Goal: Transaction & Acquisition: Download file/media

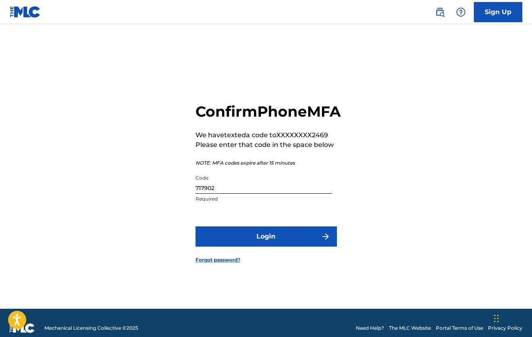
click at [277, 247] on button "Login" at bounding box center [265, 236] width 141 height 20
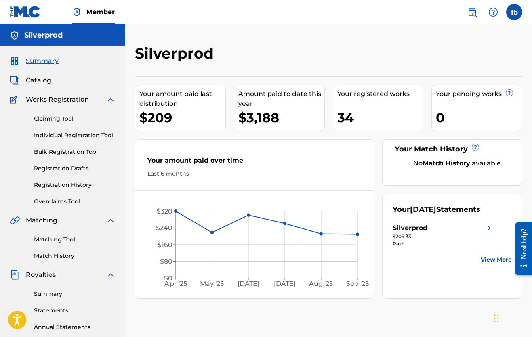
click at [180, 118] on div "$209" at bounding box center [182, 118] width 86 height 18
click at [59, 117] on link "Claiming Tool" at bounding box center [75, 119] width 82 height 8
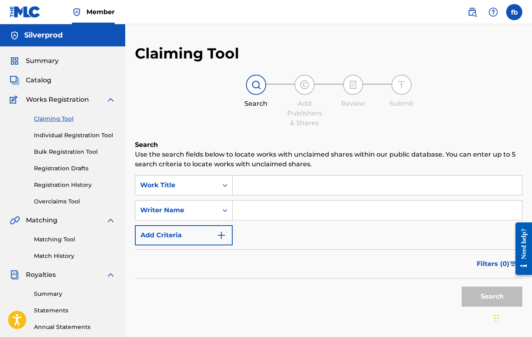
click at [55, 133] on link "Individual Registration Tool" at bounding box center [75, 135] width 82 height 8
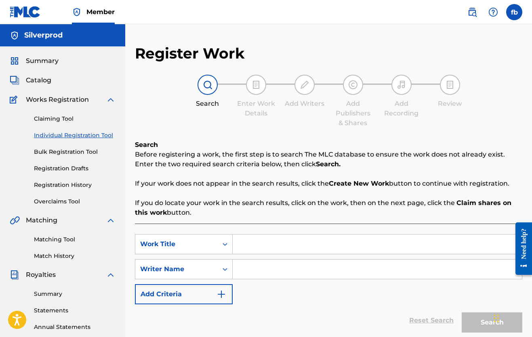
click at [57, 153] on link "Bulk Registration Tool" at bounding box center [75, 152] width 82 height 8
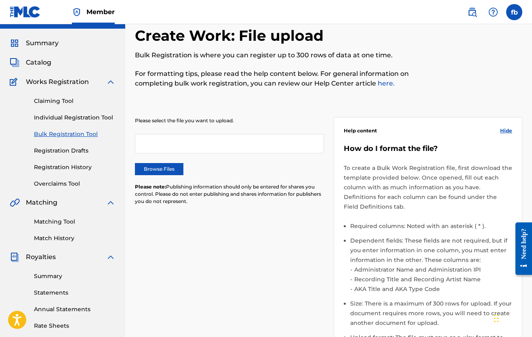
scroll to position [29, 0]
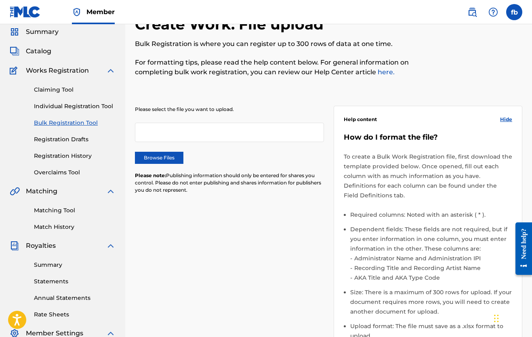
click at [57, 153] on link "Registration History" at bounding box center [75, 156] width 82 height 8
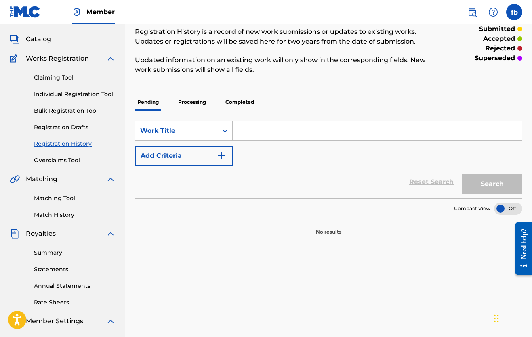
scroll to position [44, 0]
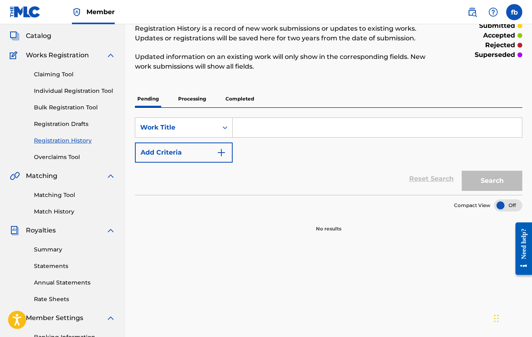
click at [57, 156] on link "Overclaims Tool" at bounding box center [75, 157] width 82 height 8
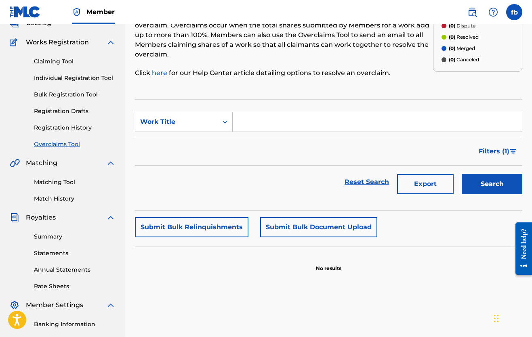
scroll to position [59, 0]
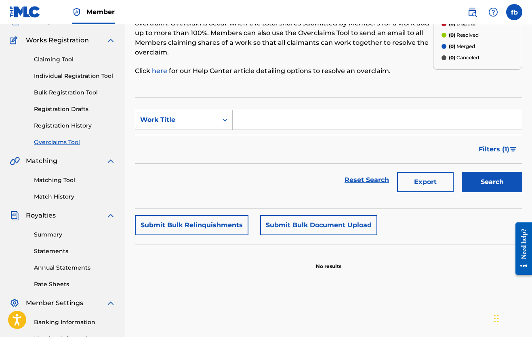
click at [51, 175] on div "Matching Tool Match History" at bounding box center [63, 183] width 106 height 35
click at [52, 182] on link "Matching Tool" at bounding box center [75, 180] width 82 height 8
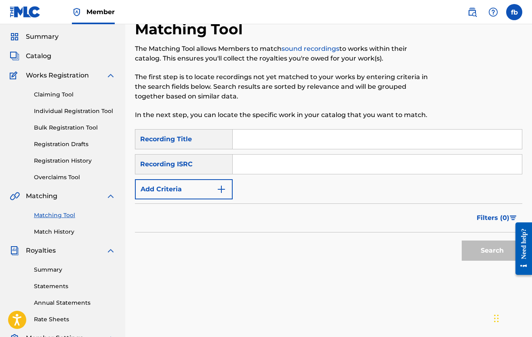
scroll to position [27, 0]
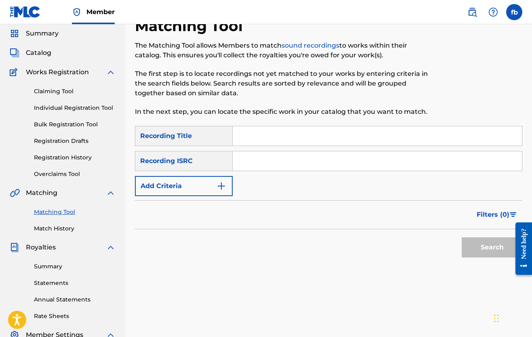
click at [49, 175] on link "Overclaims Tool" at bounding box center [75, 174] width 82 height 8
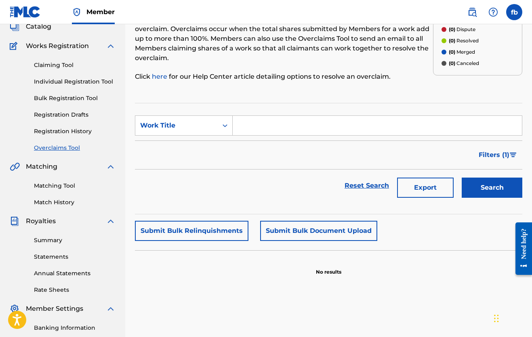
scroll to position [54, 0]
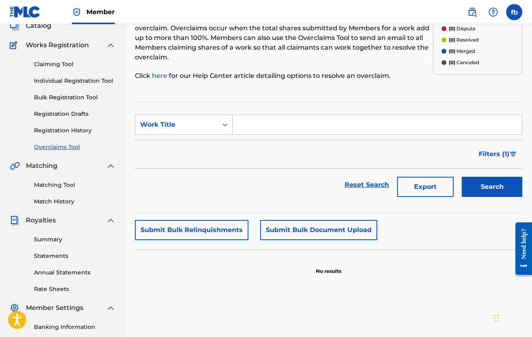
click at [48, 182] on link "Matching Tool" at bounding box center [75, 185] width 82 height 8
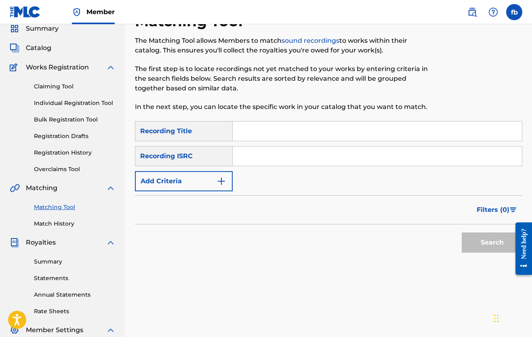
scroll to position [34, 0]
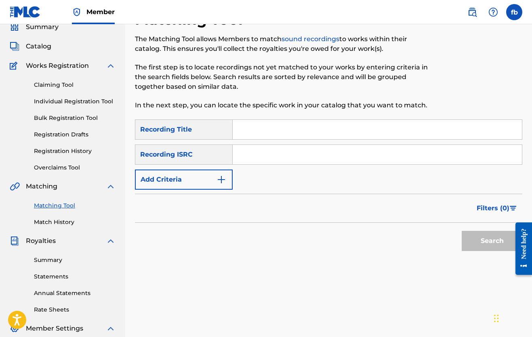
click at [48, 222] on link "Match History" at bounding box center [75, 222] width 82 height 8
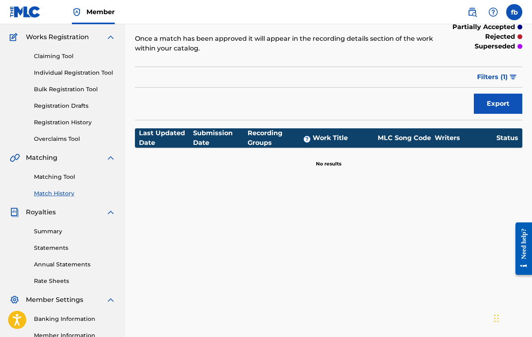
scroll to position [63, 0]
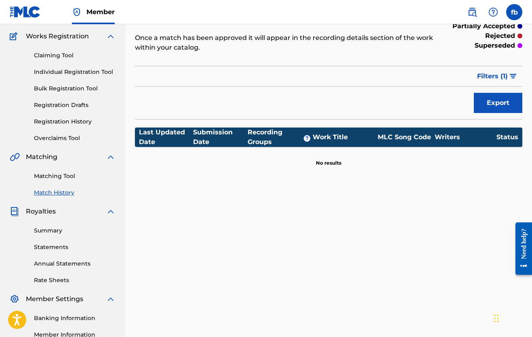
click at [50, 231] on link "Summary" at bounding box center [75, 230] width 82 height 8
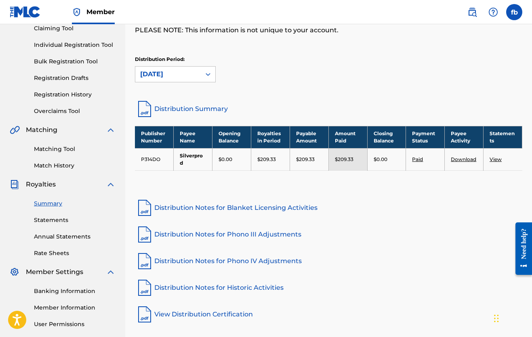
scroll to position [91, 0]
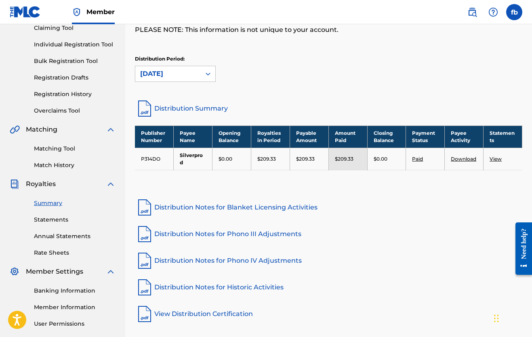
click at [495, 156] on link "View" at bounding box center [495, 159] width 12 height 6
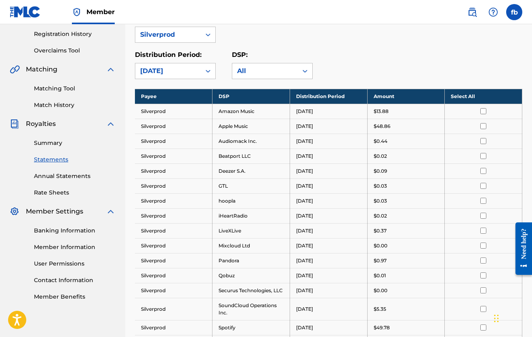
click at [154, 111] on td "Silverprod" at bounding box center [173, 111] width 77 height 15
click at [177, 149] on td "Silverprod" at bounding box center [173, 156] width 77 height 15
click at [239, 69] on div "All" at bounding box center [265, 71] width 56 height 10
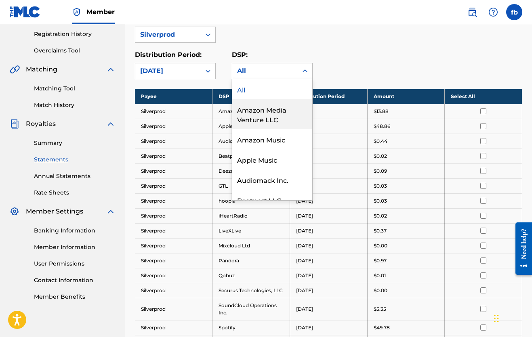
click at [248, 110] on div "Amazon Media Venture LLC" at bounding box center [272, 114] width 80 height 30
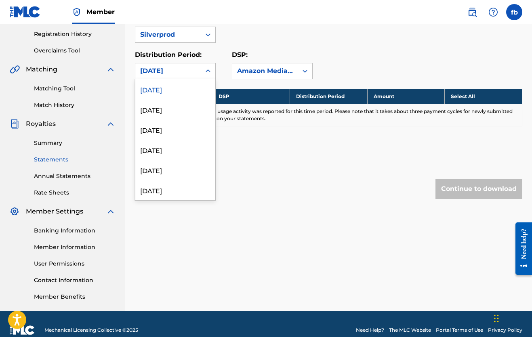
click at [204, 67] on div at bounding box center [208, 71] width 15 height 15
click at [182, 113] on div "August 2025" at bounding box center [175, 109] width 80 height 20
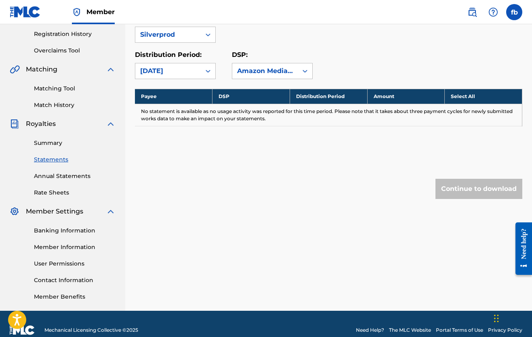
click at [290, 149] on div "Royalty Statements Select your desired payee from the Payee drop-down menu. The…" at bounding box center [328, 62] width 387 height 338
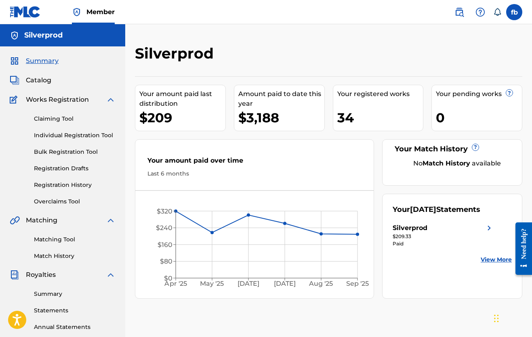
click at [407, 233] on div "Silverprod" at bounding box center [409, 228] width 35 height 10
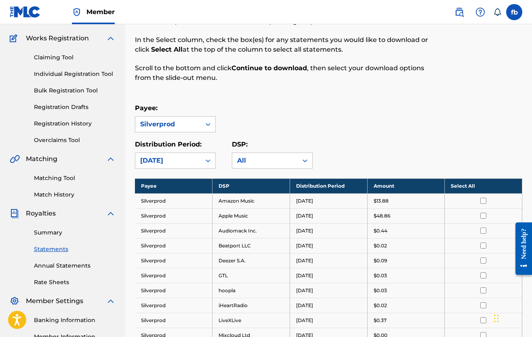
scroll to position [75, 0]
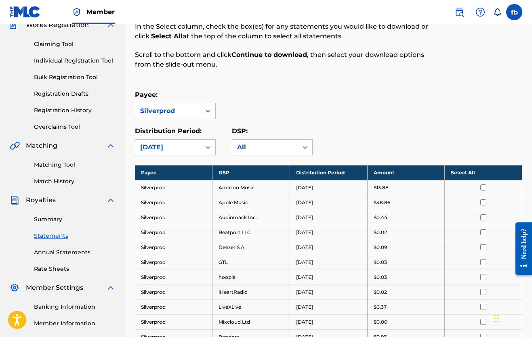
click at [159, 190] on td "Silverprod" at bounding box center [173, 187] width 77 height 15
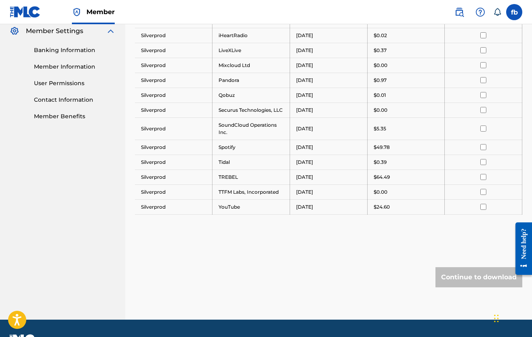
scroll to position [333, 0]
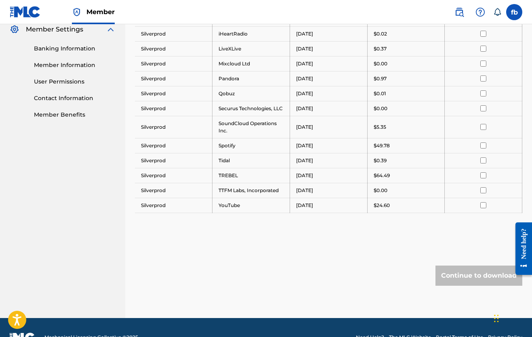
click at [224, 183] on td "TREBEL" at bounding box center [250, 175] width 77 height 15
click at [312, 182] on td "September 2025" at bounding box center [327, 175] width 77 height 15
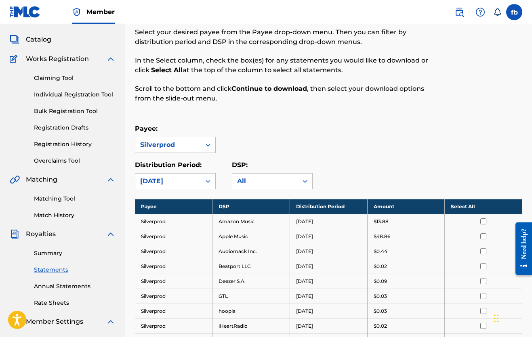
scroll to position [15, 0]
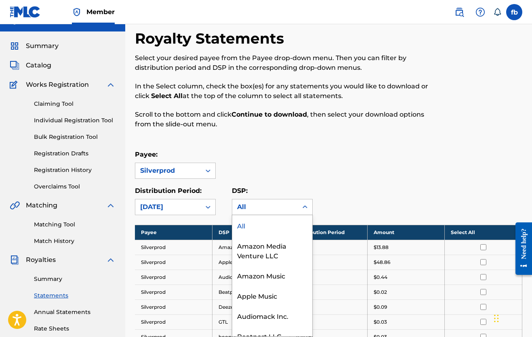
click at [250, 204] on div "All" at bounding box center [265, 207] width 56 height 10
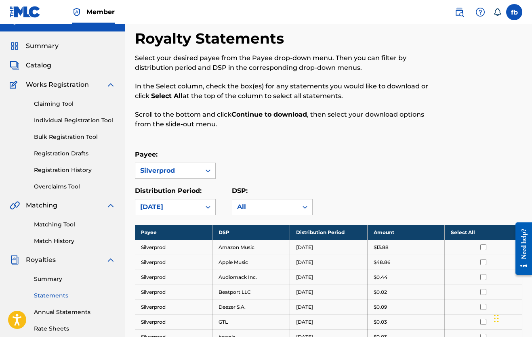
click at [250, 204] on div "All" at bounding box center [265, 207] width 56 height 10
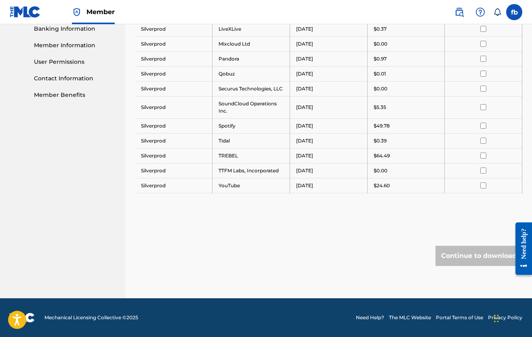
scroll to position [360, 0]
click at [454, 253] on div "Continue to download" at bounding box center [478, 256] width 87 height 20
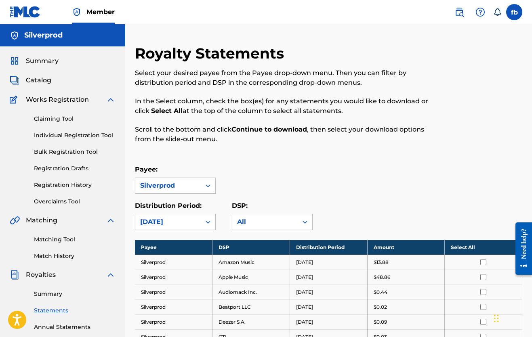
scroll to position [0, 0]
click at [483, 262] on input "checkbox" at bounding box center [483, 262] width 6 height 6
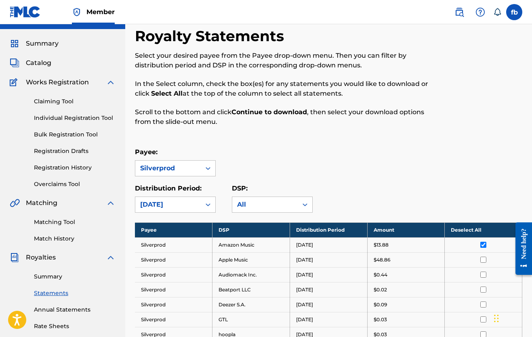
scroll to position [31, 0]
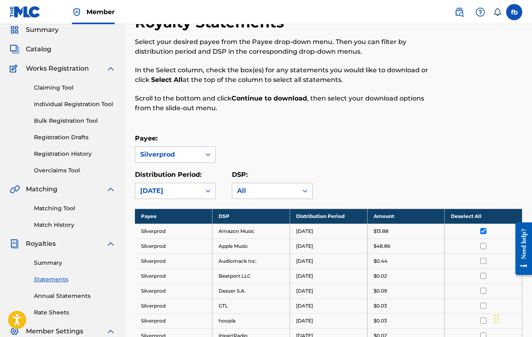
click at [482, 249] on td at bounding box center [482, 246] width 77 height 15
click at [482, 261] on input "checkbox" at bounding box center [483, 261] width 6 height 6
click at [482, 246] on input "checkbox" at bounding box center [483, 246] width 6 height 6
click at [481, 231] on input "checkbox" at bounding box center [483, 231] width 6 height 6
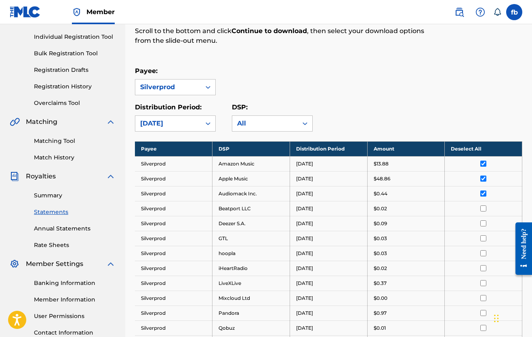
scroll to position [132, 0]
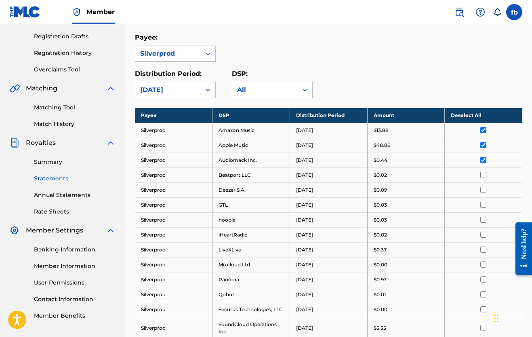
click at [481, 175] on input "checkbox" at bounding box center [483, 175] width 6 height 6
click at [481, 189] on input "checkbox" at bounding box center [483, 190] width 6 height 6
click at [481, 205] on input "checkbox" at bounding box center [483, 205] width 6 height 6
click at [481, 220] on input "checkbox" at bounding box center [483, 220] width 6 height 6
click at [482, 232] on input "checkbox" at bounding box center [483, 235] width 6 height 6
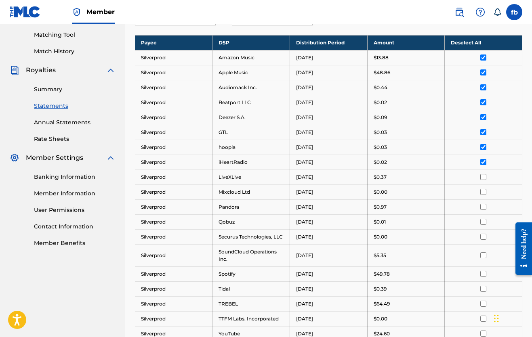
scroll to position [214, 0]
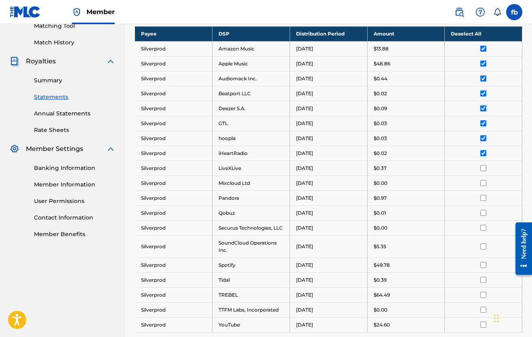
click at [484, 167] on input "checkbox" at bounding box center [483, 168] width 6 height 6
click at [483, 183] on input "checkbox" at bounding box center [483, 183] width 6 height 6
click at [483, 195] on input "checkbox" at bounding box center [483, 198] width 6 height 6
click at [483, 216] on input "checkbox" at bounding box center [483, 213] width 6 height 6
click at [483, 228] on td at bounding box center [482, 227] width 77 height 15
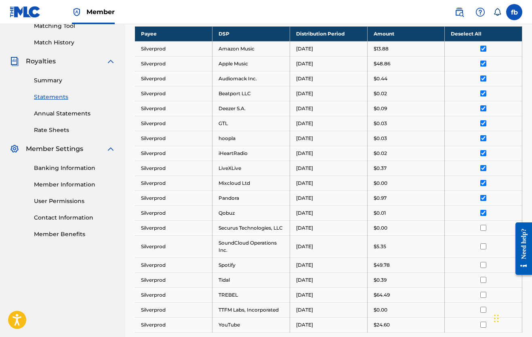
click at [483, 231] on input "checkbox" at bounding box center [483, 228] width 6 height 6
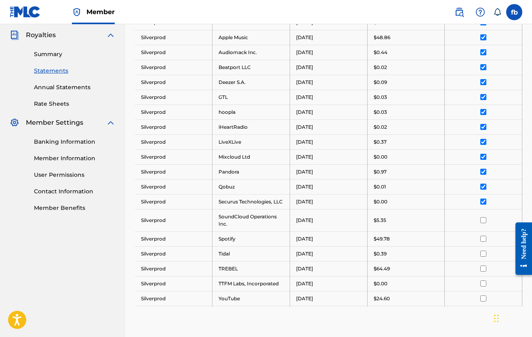
scroll to position [285, 0]
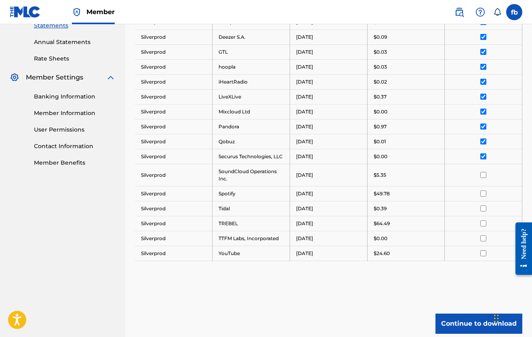
click at [481, 178] on input "checkbox" at bounding box center [483, 175] width 6 height 6
click at [485, 197] on input "checkbox" at bounding box center [483, 193] width 6 height 6
click at [484, 211] on input "checkbox" at bounding box center [483, 208] width 6 height 6
click at [482, 226] on input "checkbox" at bounding box center [483, 223] width 6 height 6
click at [482, 241] on td at bounding box center [482, 238] width 77 height 15
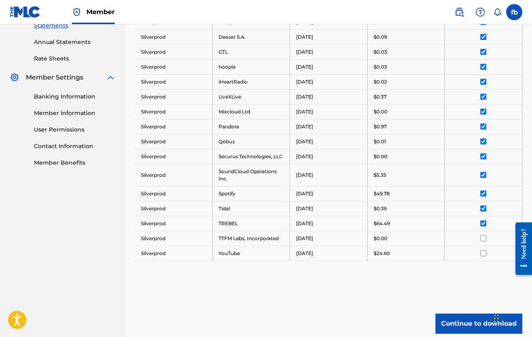
click at [482, 256] on input "checkbox" at bounding box center [483, 253] width 6 height 6
click at [481, 241] on input "checkbox" at bounding box center [483, 238] width 6 height 6
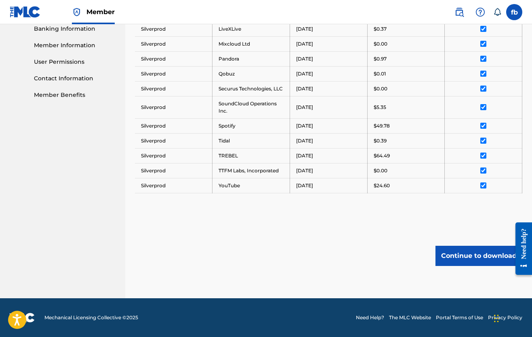
click at [460, 251] on button "Continue to download" at bounding box center [478, 256] width 87 height 20
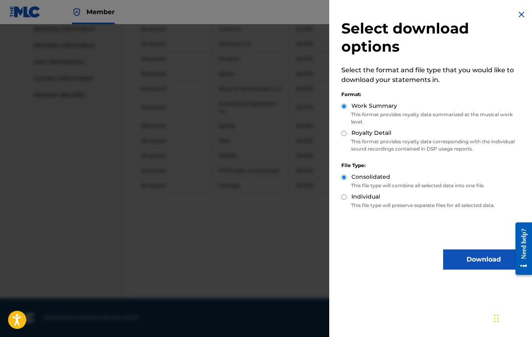
click at [463, 259] on button "Download" at bounding box center [483, 259] width 81 height 20
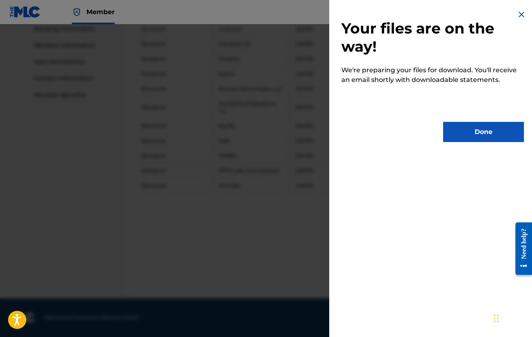
click at [471, 133] on button "Done" at bounding box center [483, 132] width 81 height 20
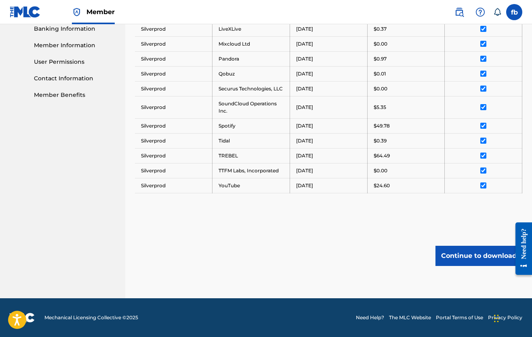
click at [466, 254] on button "Continue to download" at bounding box center [478, 256] width 87 height 20
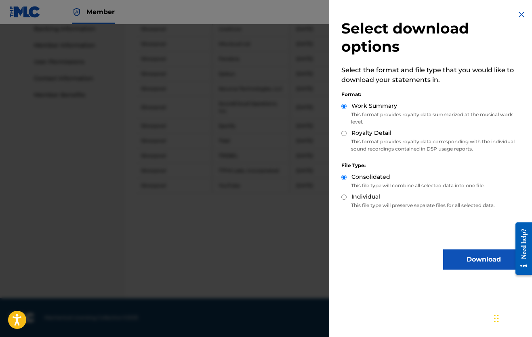
click at [343, 135] on input "Royalty Detail" at bounding box center [343, 133] width 5 height 5
radio input "true"
click at [463, 256] on button "Download" at bounding box center [483, 259] width 81 height 20
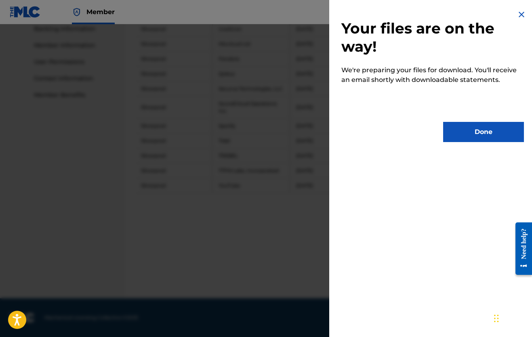
click at [479, 135] on button "Done" at bounding box center [483, 132] width 81 height 20
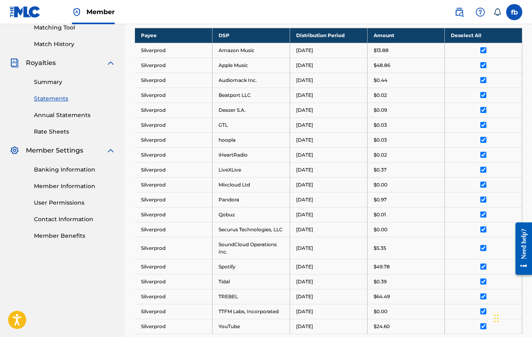
scroll to position [211, 0]
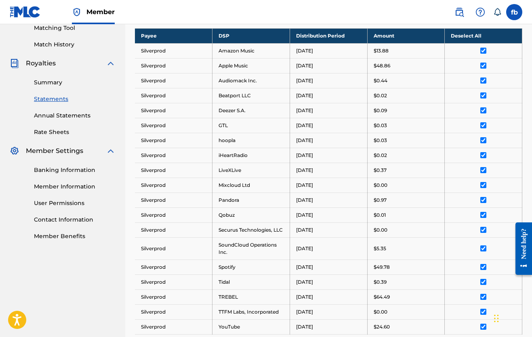
click at [74, 114] on link "Annual Statements" at bounding box center [75, 115] width 82 height 8
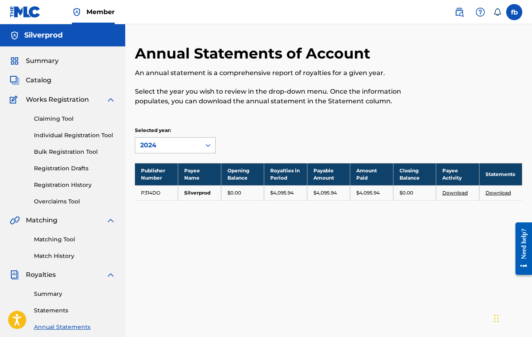
click at [206, 143] on icon at bounding box center [208, 145] width 8 height 8
click at [490, 190] on link "Download" at bounding box center [497, 193] width 25 height 6
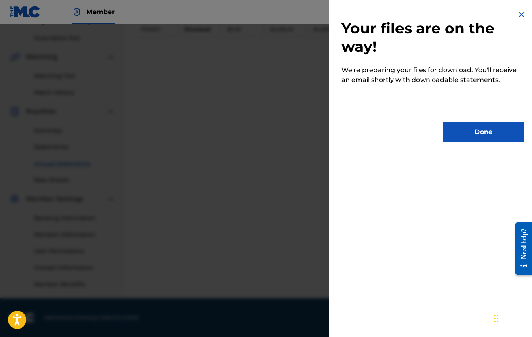
click at [474, 127] on button "Done" at bounding box center [483, 132] width 81 height 20
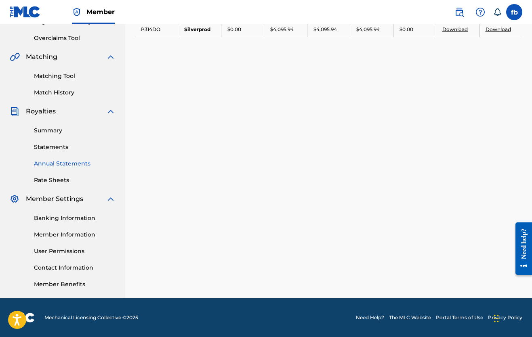
click at [277, 94] on div "Annual Statements of Account An annual statement is a comprehensive report of r…" at bounding box center [328, 89] width 406 height 417
click at [59, 142] on div "Summary Statements Annual Statements Rate Sheets" at bounding box center [63, 150] width 106 height 68
click at [57, 146] on link "Statements" at bounding box center [75, 147] width 82 height 8
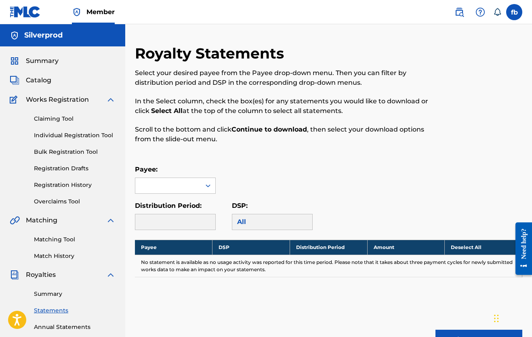
click at [38, 81] on span "Catalog" at bounding box center [38, 80] width 25 height 10
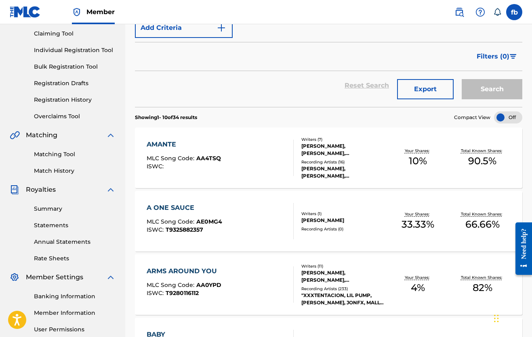
scroll to position [94, 0]
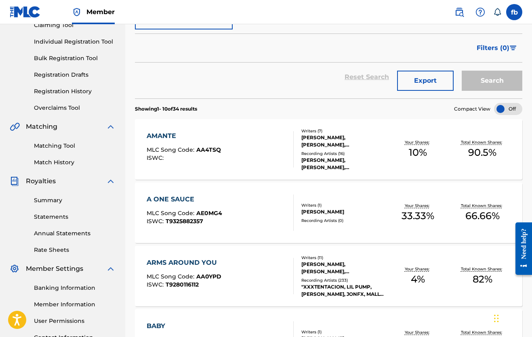
click at [65, 110] on link "Overclaims Tool" at bounding box center [75, 108] width 82 height 8
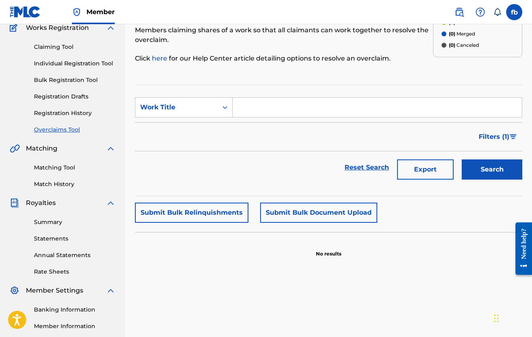
scroll to position [73, 0]
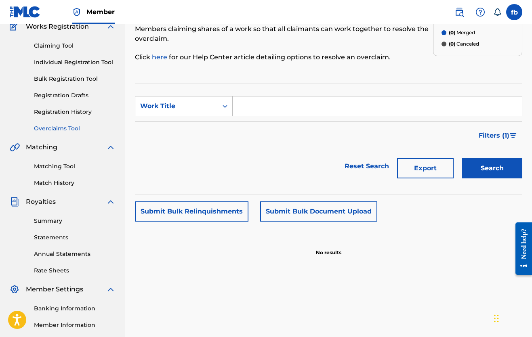
click at [51, 222] on link "Summary" at bounding box center [75, 221] width 82 height 8
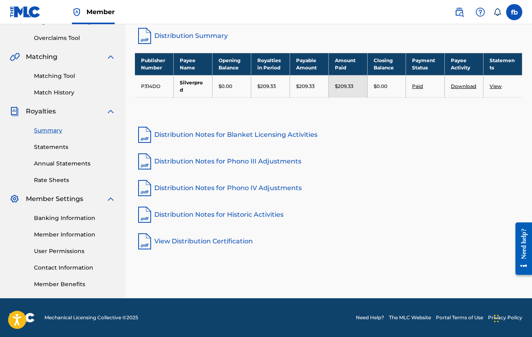
scroll to position [163, 0]
click at [191, 234] on link "View Distribution Certification" at bounding box center [328, 241] width 387 height 19
click at [197, 127] on link "Distribution Notes for Blanket Licensing Activities" at bounding box center [328, 134] width 387 height 19
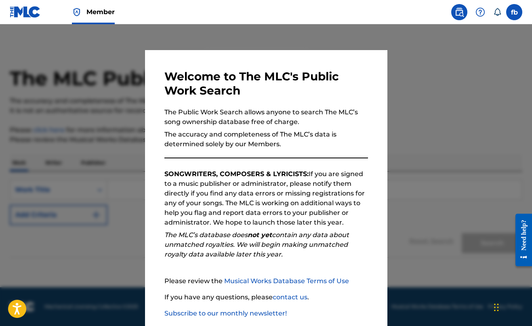
click at [139, 56] on div at bounding box center [266, 187] width 532 height 326
